Goal: Subscribe to service/newsletter

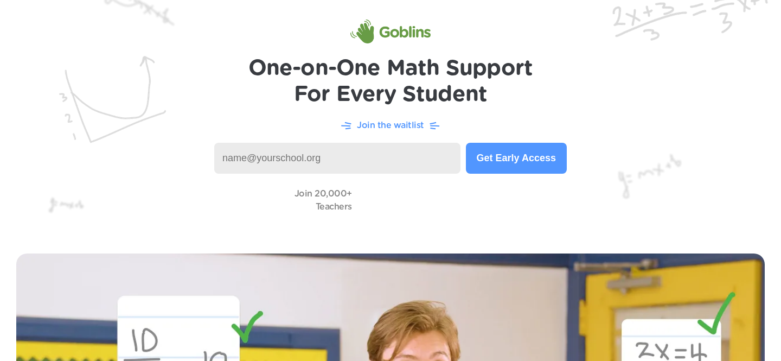
scroll to position [25, 0]
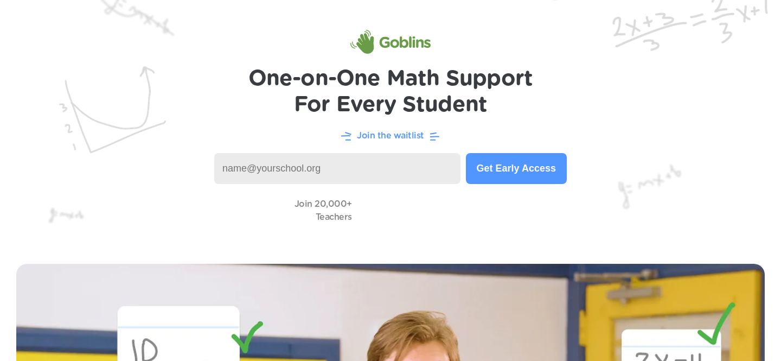
click at [411, 168] on input at bounding box center [337, 168] width 246 height 31
click at [336, 170] on input at bounding box center [337, 168] width 246 height 31
type input "[PERSON_NAME][EMAIL_ADDRESS][PERSON_NAME][DOMAIN_NAME]"
click at [493, 165] on button "Get Early Access" at bounding box center [516, 168] width 101 height 31
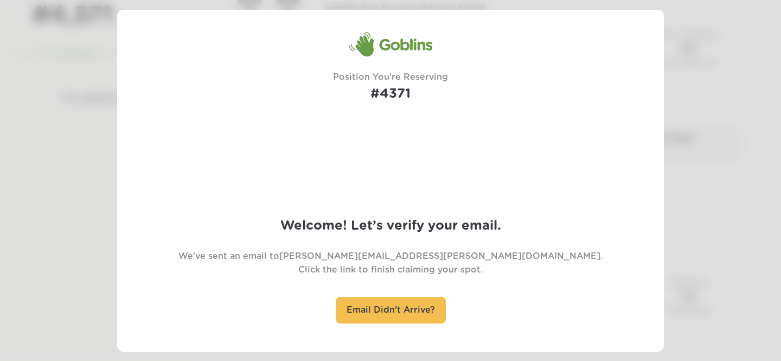
scroll to position [78, 0]
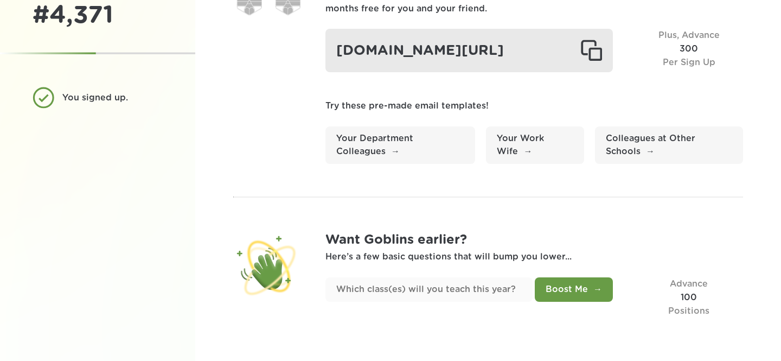
scroll to position [110, 0]
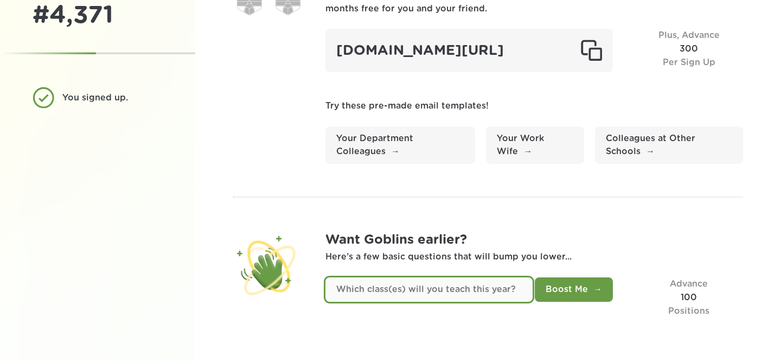
click at [489, 281] on input "text" at bounding box center [428, 289] width 207 height 24
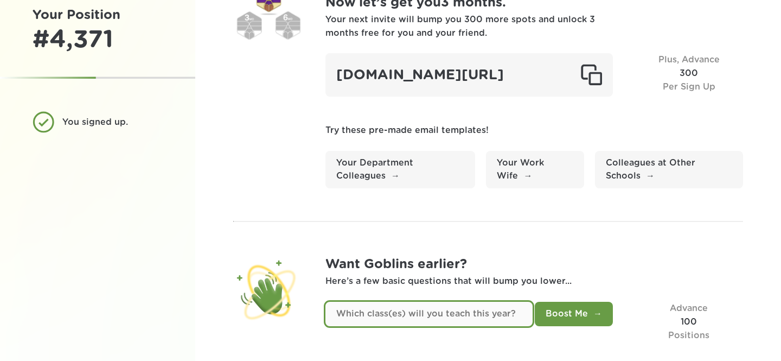
scroll to position [0, 0]
